Goal: Task Accomplishment & Management: Use online tool/utility

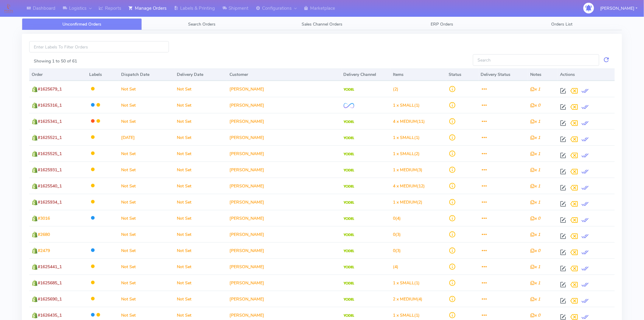
click at [635, 9] on button "[PERSON_NAME]" at bounding box center [619, 8] width 46 height 12
click at [192, 25] on span "Search Orders" at bounding box center [201, 24] width 27 height 6
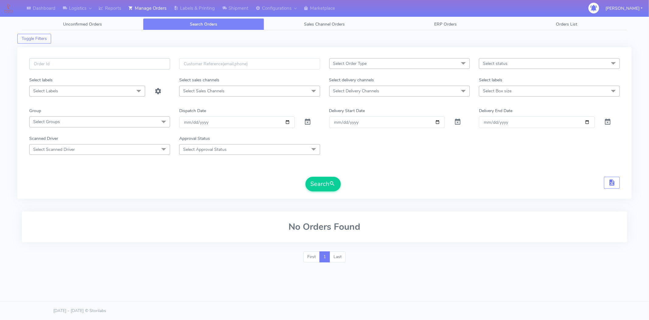
click at [99, 69] on input "text" at bounding box center [99, 63] width 141 height 11
paste input "1619993"
click at [306, 177] on button "Search" at bounding box center [323, 184] width 35 height 15
click at [62, 65] on input "1619993" at bounding box center [99, 63] width 141 height 11
type input "1619993"
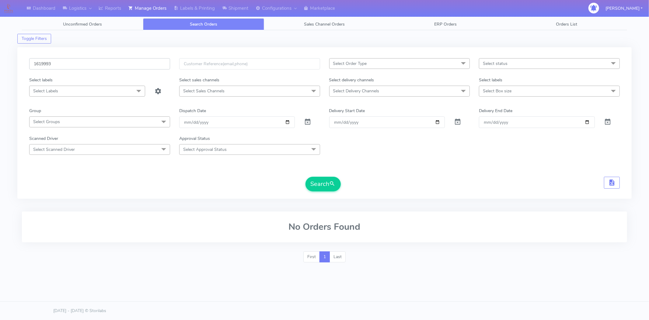
click at [306, 177] on button "Search" at bounding box center [323, 184] width 35 height 15
click at [122, 66] on input "1619993" at bounding box center [99, 63] width 141 height 11
drag, startPoint x: 122, startPoint y: 66, endPoint x: 0, endPoint y: 88, distance: 124.4
click at [0, 88] on div "Dashboard Logistics London Logistics Reports Manage Orders Labels & Printing Sh…" at bounding box center [324, 139] width 649 height 256
click at [306, 177] on button "Search" at bounding box center [323, 184] width 35 height 15
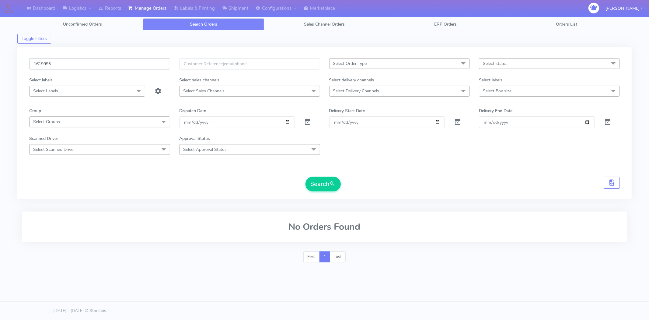
click at [33, 61] on input "1619993" at bounding box center [99, 63] width 141 height 11
click at [307, 121] on span at bounding box center [307, 123] width 7 height 6
click at [332, 183] on span "submit" at bounding box center [333, 184] width 6 height 8
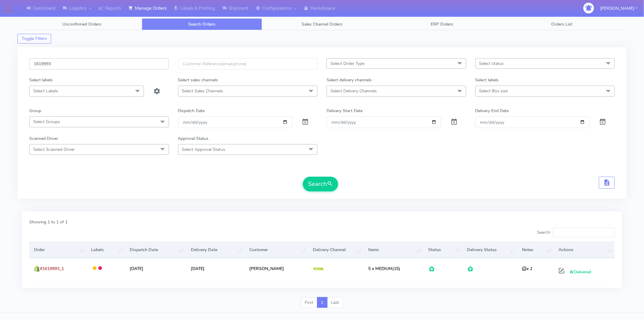
drag, startPoint x: 130, startPoint y: 61, endPoint x: 0, endPoint y: 64, distance: 130.4
click at [0, 64] on div "Dashboard Logistics London Logistics Reports Manage Orders Labels & Printing Sh…" at bounding box center [322, 161] width 644 height 301
click at [245, 59] on input "text" at bounding box center [248, 63] width 140 height 11
paste input "sophie.hardaker@gmail.com"
type input "sophie.hardaker@gmail.com"
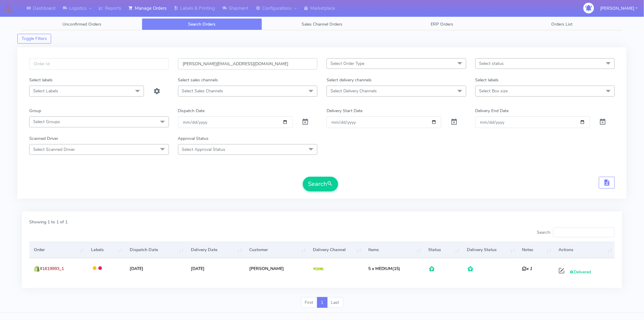
click at [303, 177] on button "Search" at bounding box center [320, 184] width 35 height 15
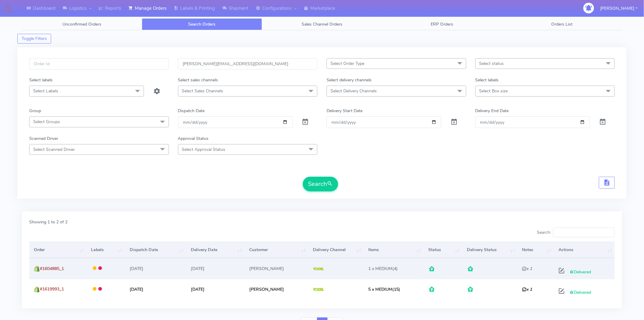
click at [153, 268] on td "03/06/2025" at bounding box center [155, 268] width 61 height 20
click at [56, 267] on span "#1604885_1" at bounding box center [52, 269] width 24 height 6
click at [580, 272] on span "Delivered" at bounding box center [581, 272] width 22 height 6
click at [40, 268] on span "#1604885_1" at bounding box center [52, 269] width 24 height 6
click at [34, 268] on img at bounding box center [37, 269] width 6 height 6
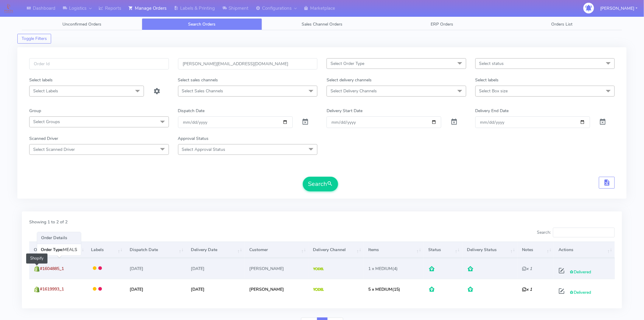
click at [34, 268] on img at bounding box center [37, 269] width 6 height 6
click at [561, 270] on span at bounding box center [561, 272] width 11 height 6
select select "5"
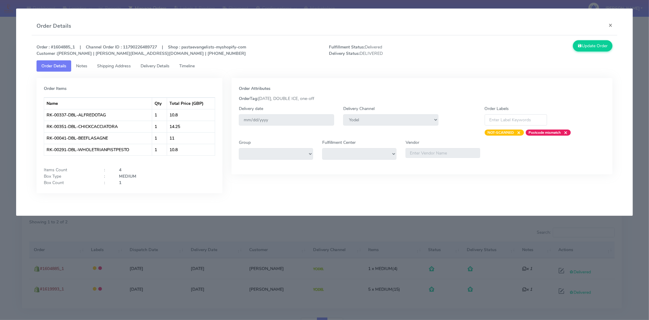
click at [160, 64] on span "Delivery Details" at bounding box center [155, 66] width 29 height 6
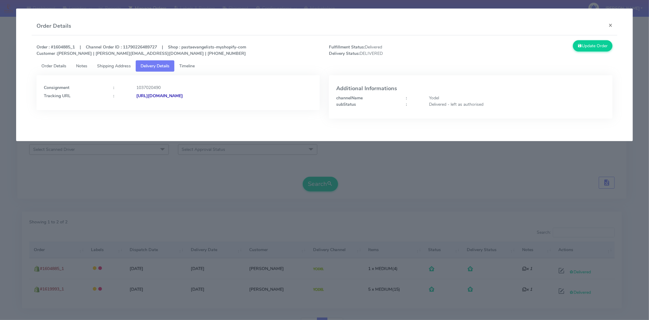
drag, startPoint x: 261, startPoint y: 100, endPoint x: 203, endPoint y: 101, distance: 58.2
click at [203, 101] on div "Consignment : 1037020490 Tracking URL : https://www.yodel.co.uk/tracking/JJD000…" at bounding box center [179, 92] width 284 height 35
copy strong "JJD0002249960867803"
click at [613, 23] on button "×" at bounding box center [611, 25] width 14 height 16
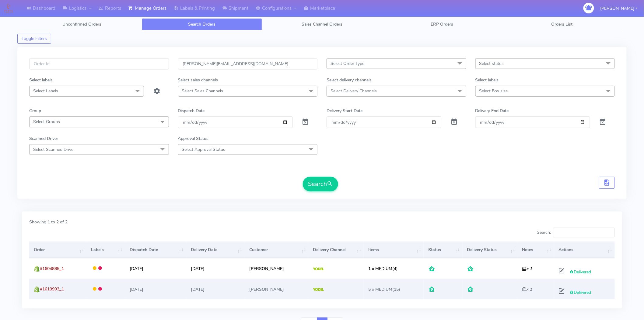
drag, startPoint x: 521, startPoint y: 290, endPoint x: 525, endPoint y: 289, distance: 4.2
click at [522, 290] on td "x 1" at bounding box center [536, 289] width 36 height 20
click at [525, 289] on icon "x 1" at bounding box center [528, 289] width 10 height 6
click at [523, 286] on icon "x 1" at bounding box center [528, 289] width 10 height 6
click at [523, 289] on icon "x 1" at bounding box center [528, 289] width 10 height 6
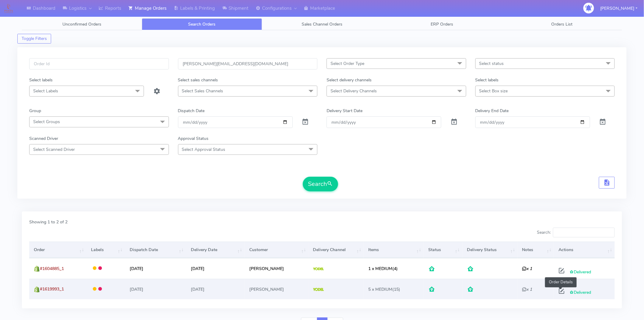
click at [562, 291] on span at bounding box center [561, 292] width 11 height 6
select select "5"
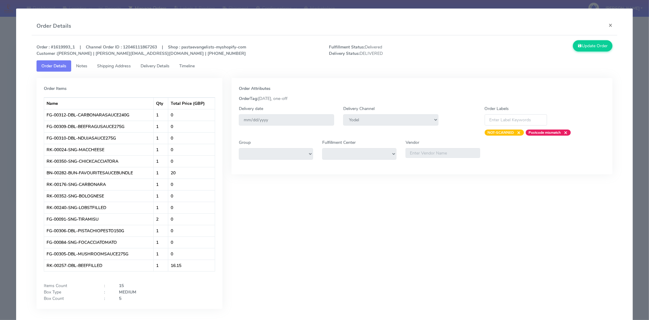
click at [164, 65] on span "Delivery Details" at bounding box center [155, 66] width 29 height 6
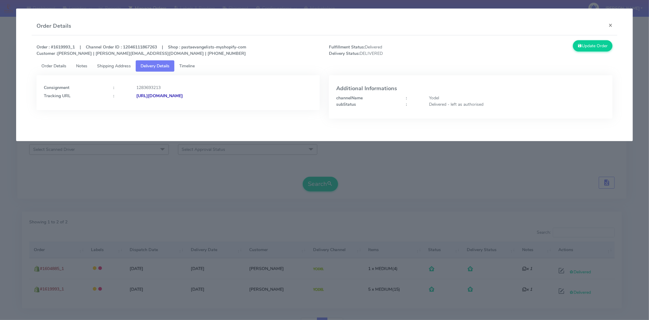
drag, startPoint x: 265, startPoint y: 98, endPoint x: 203, endPoint y: 101, distance: 62.2
click at [203, 101] on div "Consignment : 1283693213 Tracking URL : https://www.yodel.co.uk/tracking/JJD000…" at bounding box center [179, 92] width 284 height 35
copy strong "JJD0002249960893210"
click at [610, 27] on button "×" at bounding box center [611, 25] width 14 height 16
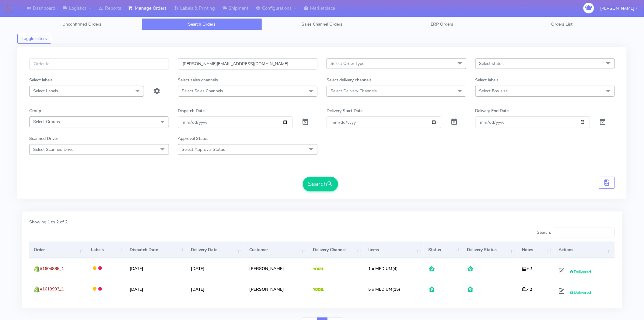
drag, startPoint x: 247, startPoint y: 63, endPoint x: 128, endPoint y: 55, distance: 119.0
click at [128, 55] on div "sophie.hardaker@gmail.com Select Order Type Select All MEALS ATAVI One Off Past…" at bounding box center [322, 122] width 610 height 151
paste input "joepiriescott@sky"
type input "joepiriescott@sky.com"
click at [303, 177] on button "Search" at bounding box center [320, 184] width 35 height 15
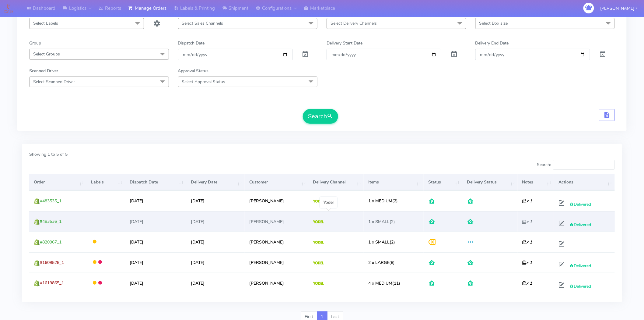
scroll to position [93, 0]
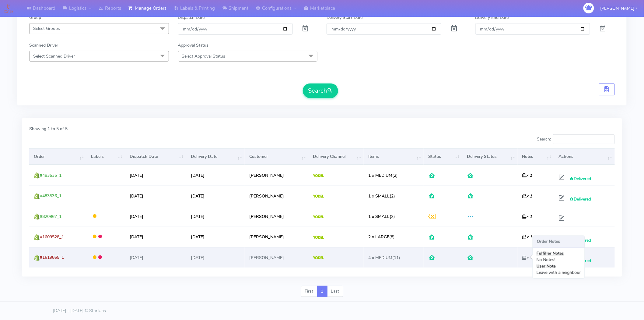
click at [523, 257] on icon "x 1" at bounding box center [528, 258] width 10 height 6
click at [523, 258] on icon "x 1" at bounding box center [528, 258] width 10 height 6
click at [523, 256] on icon "x 1" at bounding box center [528, 258] width 10 height 6
click at [559, 260] on span at bounding box center [561, 261] width 11 height 6
select select "5"
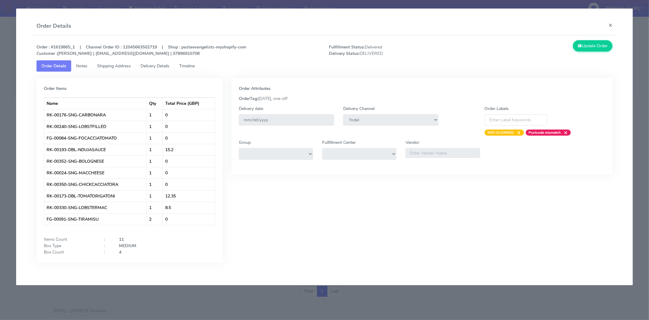
click at [63, 46] on strong "Order : #1619865_1 | Channel Order ID : 12045663502719 | Shop : pastaevangelist…" at bounding box center [142, 50] width 210 height 12
copy strong "1619865_1"
click at [611, 27] on button "×" at bounding box center [611, 25] width 14 height 16
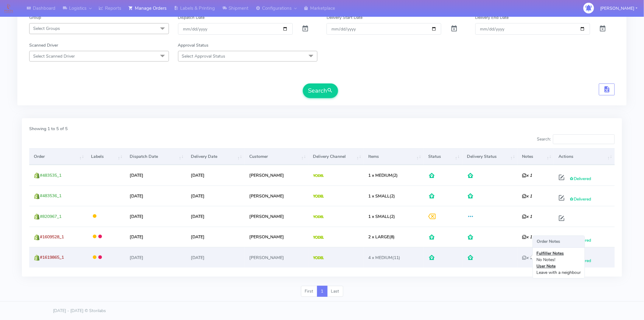
click at [523, 257] on icon "x 1" at bounding box center [528, 258] width 10 height 6
click at [523, 255] on icon "x 1" at bounding box center [528, 258] width 10 height 6
click at [523, 256] on icon "x 1" at bounding box center [528, 258] width 10 height 6
click at [53, 257] on span "#1619865_1" at bounding box center [52, 257] width 24 height 6
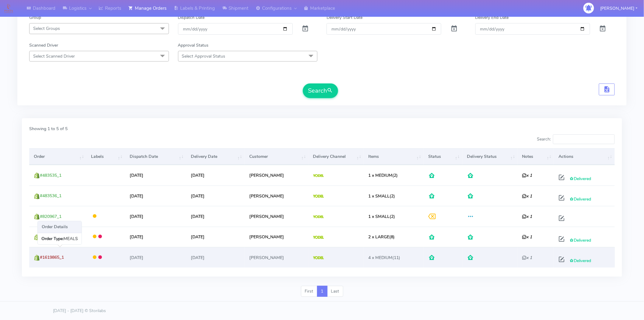
copy span "1619865_1"
click at [561, 258] on span at bounding box center [561, 261] width 11 height 6
select select "5"
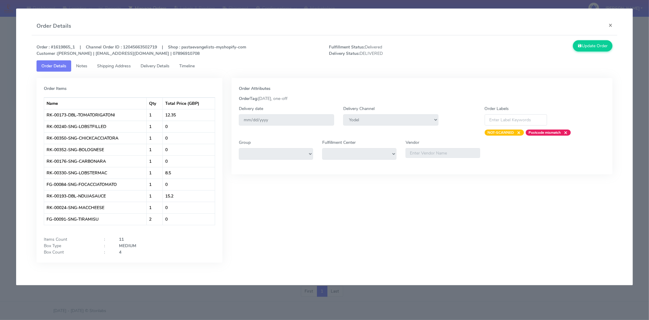
click at [57, 47] on strong "Order : #1619865_1 | Channel Order ID : 12045663502719 | Shop : pastaevangelist…" at bounding box center [142, 50] width 210 height 12
click at [65, 47] on strong "Order : #1619865_1 | Channel Order ID : 12045663502719 | Shop : pastaevangelist…" at bounding box center [142, 50] width 210 height 12
drag, startPoint x: 71, startPoint y: 48, endPoint x: 55, endPoint y: 47, distance: 15.8
click at [55, 47] on strong "Order : #1619865_1 | Channel Order ID : 12045663502719 | Shop : pastaevangelist…" at bounding box center [142, 50] width 210 height 12
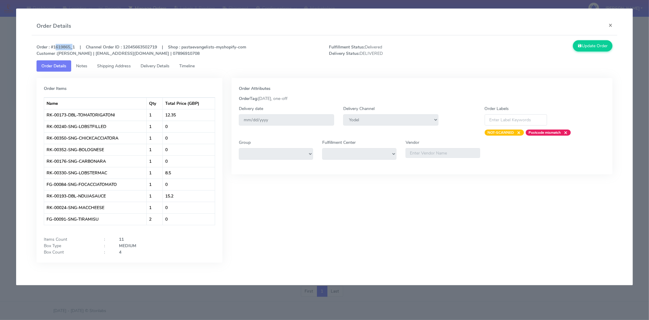
copy strong "1619865"
click at [607, 26] on button "×" at bounding box center [611, 25] width 14 height 16
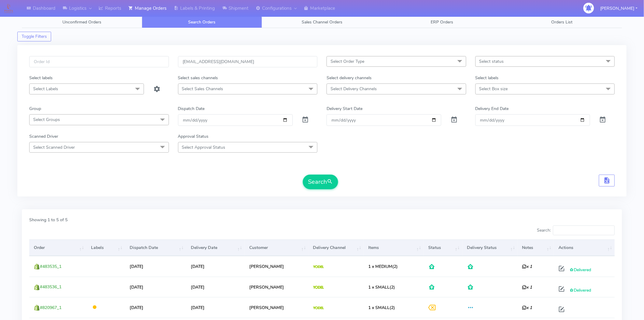
scroll to position [0, 0]
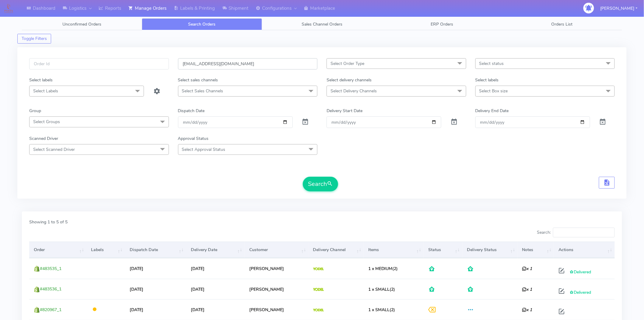
click at [231, 69] on input "joepiriescott@sky.com" at bounding box center [248, 63] width 140 height 11
drag, startPoint x: 238, startPoint y: 62, endPoint x: 112, endPoint y: 66, distance: 125.8
click at [112, 66] on div "joepiriescott@sky.com Select Order Type Select All MEALS ATAVI One Off Pasta Cl…" at bounding box center [322, 67] width 595 height 19
paste input "ashleigh12345barlow@outlook"
type input "ashleigh12345barlow@outlook.com"
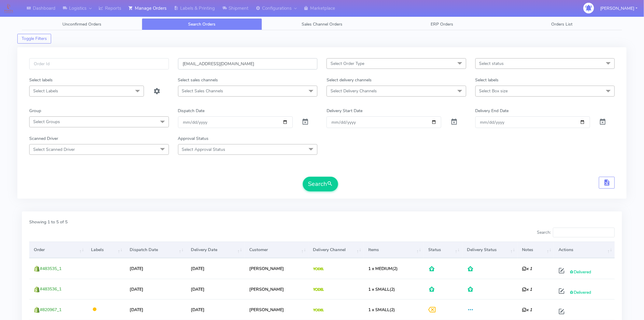
click at [303, 177] on button "Search" at bounding box center [320, 184] width 35 height 15
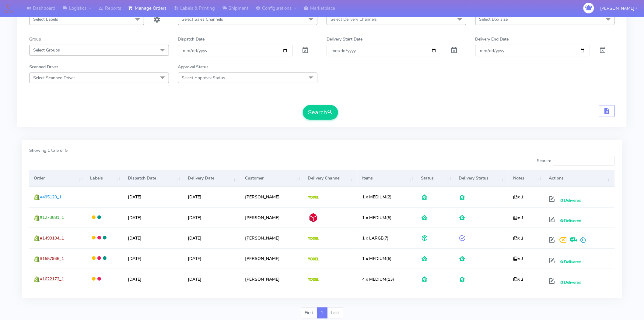
scroll to position [59, 0]
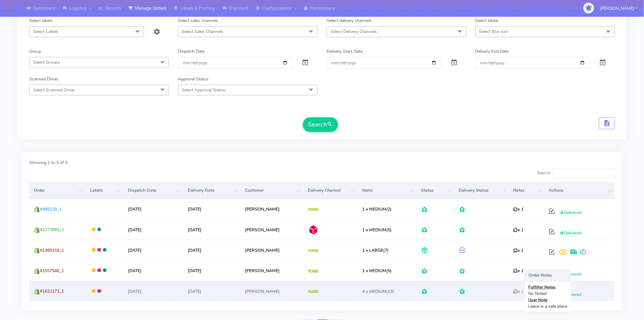
click at [515, 290] on icon "x 1" at bounding box center [518, 291] width 10 height 6
click at [509, 292] on td "x 1" at bounding box center [527, 291] width 36 height 20
click at [513, 293] on icon "x 1" at bounding box center [518, 291] width 10 height 6
click at [513, 290] on icon "x 1" at bounding box center [518, 291] width 10 height 6
click at [551, 293] on span at bounding box center [552, 294] width 11 height 6
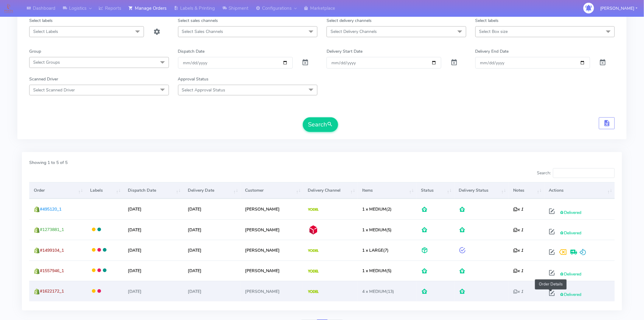
select select "5"
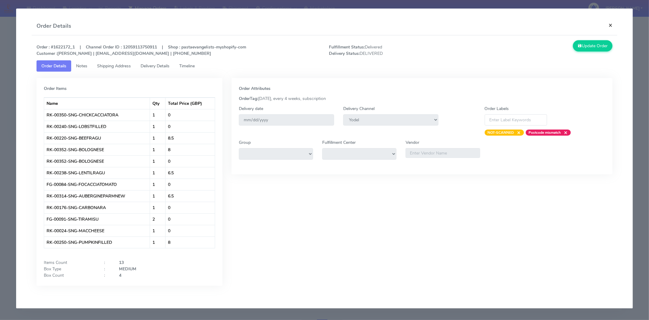
click at [613, 27] on button "×" at bounding box center [611, 25] width 14 height 16
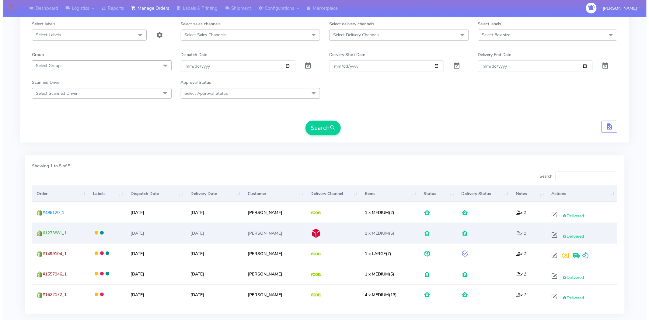
scroll to position [93, 0]
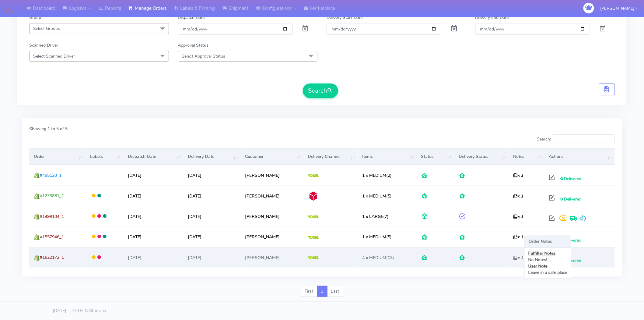
click at [516, 257] on icon "x 1" at bounding box center [518, 258] width 10 height 6
click at [572, 261] on span "Delivered" at bounding box center [571, 261] width 22 height 6
click at [552, 261] on span at bounding box center [552, 261] width 11 height 6
select select "5"
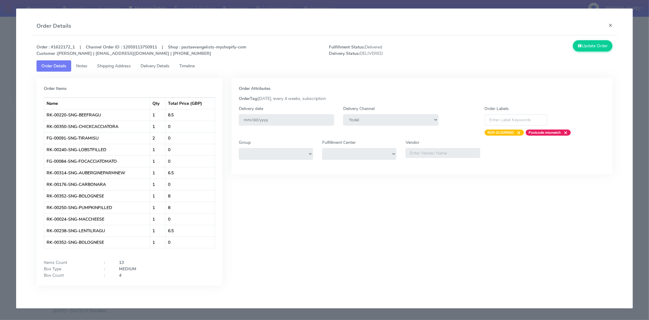
click at [162, 65] on span "Delivery Details" at bounding box center [155, 66] width 29 height 6
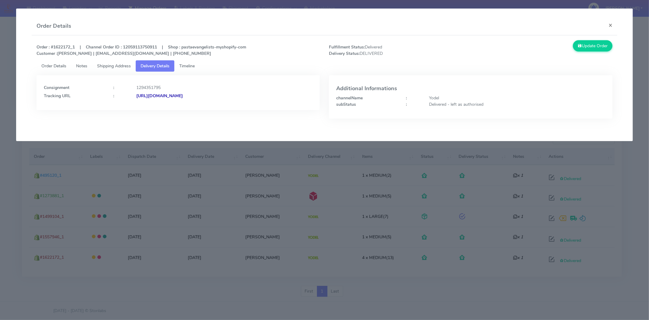
click at [66, 66] on span "Order Details" at bounding box center [53, 66] width 25 height 6
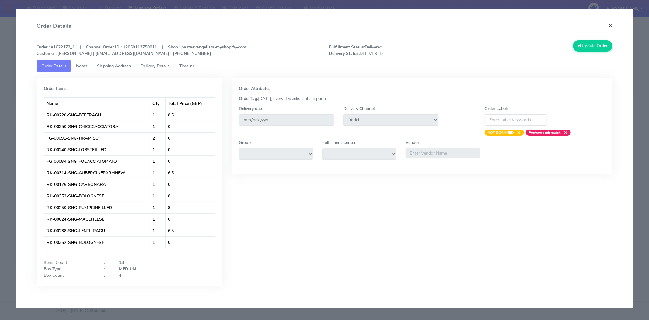
click at [609, 23] on button "×" at bounding box center [611, 25] width 14 height 16
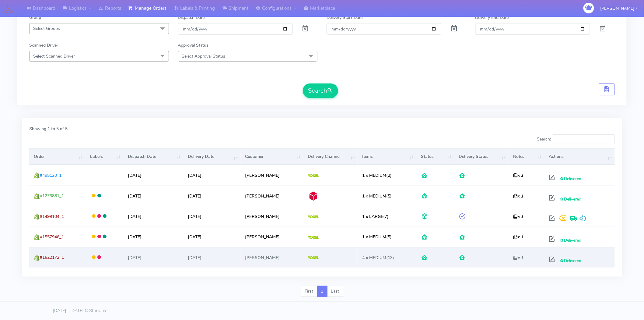
click at [565, 258] on span "Delivered" at bounding box center [571, 261] width 22 height 6
click at [547, 261] on span at bounding box center [552, 261] width 11 height 6
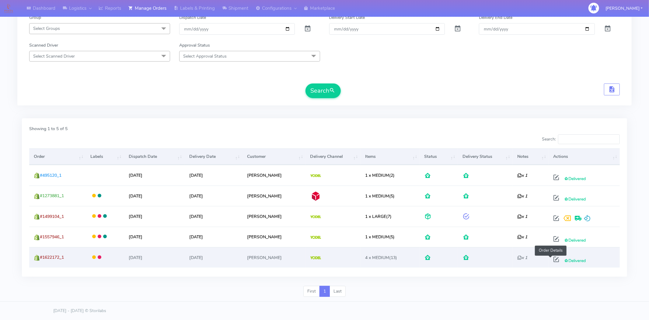
select select "5"
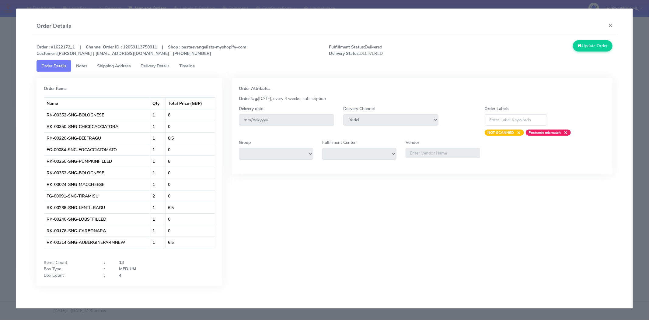
click at [551, 259] on div "Order Attributes OrderTag: 06-09-2025, every 4 weeks, subscription Delivery dat…" at bounding box center [422, 186] width 390 height 217
click at [68, 51] on strong "Order : #1622172_1 | Channel Order ID : 12059113750911 | Shop : pastaevangelist…" at bounding box center [142, 50] width 210 height 12
click at [59, 42] on div "Order : #1622172_1 | Channel Order ID : 12059113750911 | Shop : pastaevangelist…" at bounding box center [325, 50] width 586 height 20
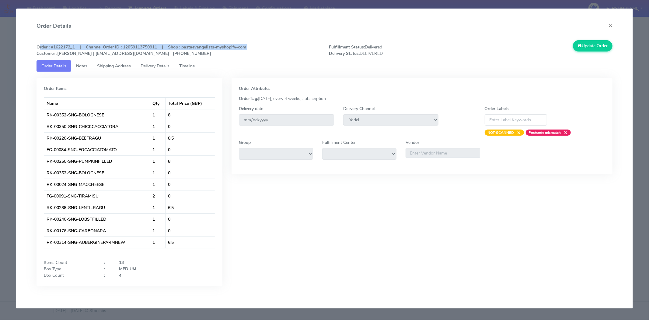
click at [59, 42] on div "Order : #1622172_1 | Channel Order ID : 12059113750911 | Shop : pastaevangelist…" at bounding box center [325, 50] width 586 height 20
click at [63, 45] on strong "Order : #1622172_1 | Channel Order ID : 12059113750911 | Shop : pastaevangelist…" at bounding box center [142, 50] width 210 height 12
drag, startPoint x: 76, startPoint y: 47, endPoint x: 53, endPoint y: 47, distance: 22.5
click at [53, 47] on strong "Order : #1622172_1 | Channel Order ID : 12059113750911 | Shop : pastaevangelist…" at bounding box center [142, 50] width 210 height 12
copy strong "1622172_1"
